Goal: Obtain resource: Download file/media

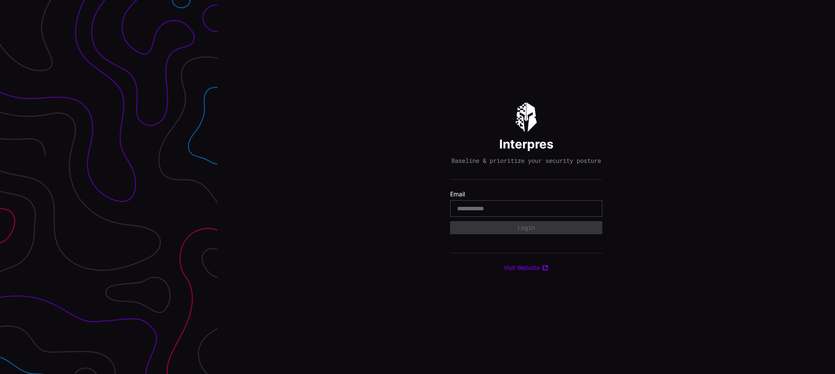
click at [466, 209] on input "email" at bounding box center [526, 208] width 138 height 8
type input "**********"
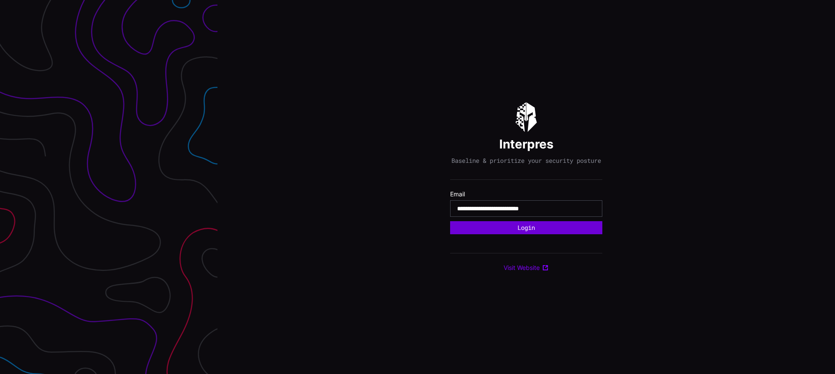
click at [507, 234] on button "Login" at bounding box center [526, 227] width 152 height 13
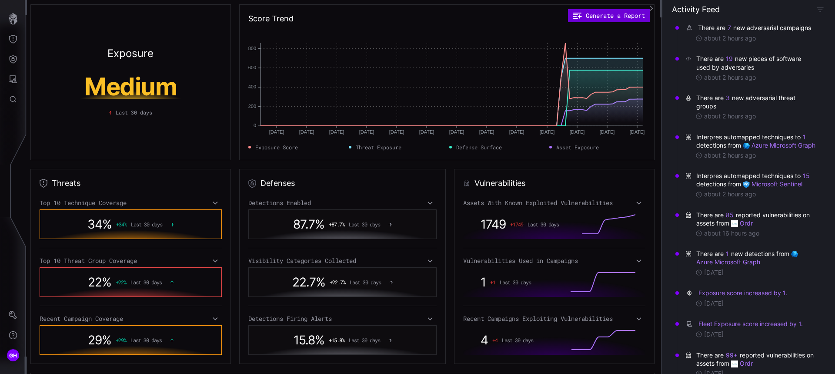
click at [603, 14] on button "Generate a Report" at bounding box center [609, 15] width 82 height 13
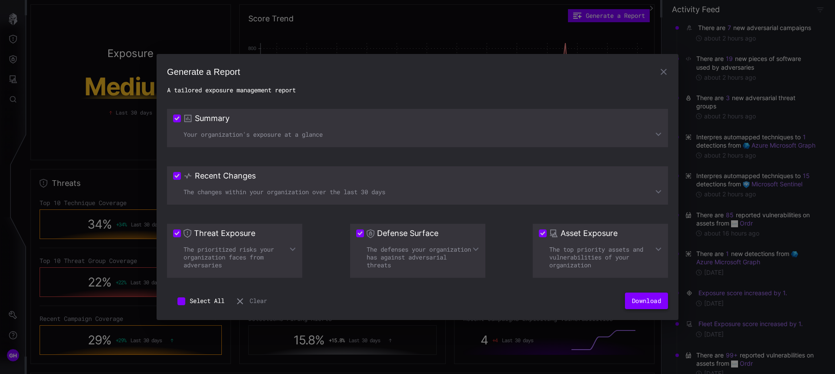
click at [639, 301] on button "Download" at bounding box center [646, 300] width 43 height 17
click at [663, 75] on icon "button" at bounding box center [664, 72] width 10 height 10
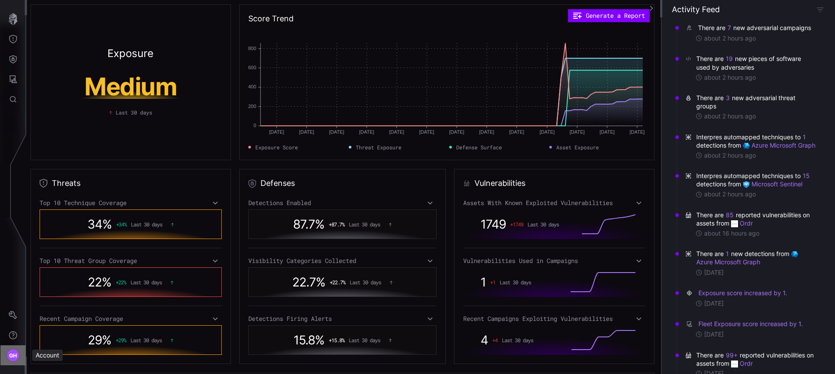
click at [10, 356] on span "GH" at bounding box center [13, 355] width 8 height 9
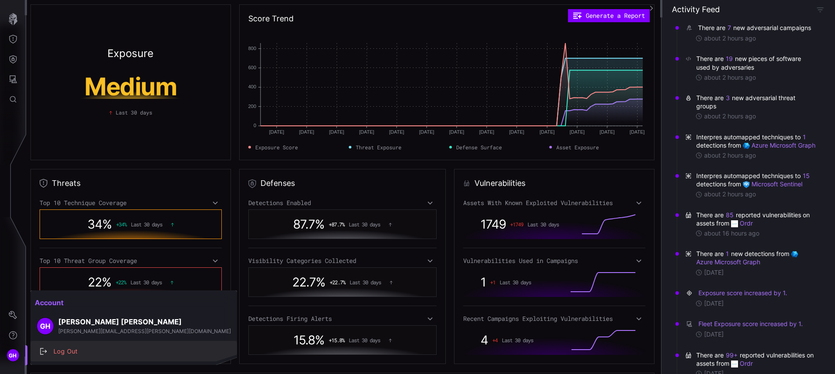
click at [65, 353] on div "Log Out" at bounding box center [138, 351] width 178 height 11
